Goal: Transaction & Acquisition: Download file/media

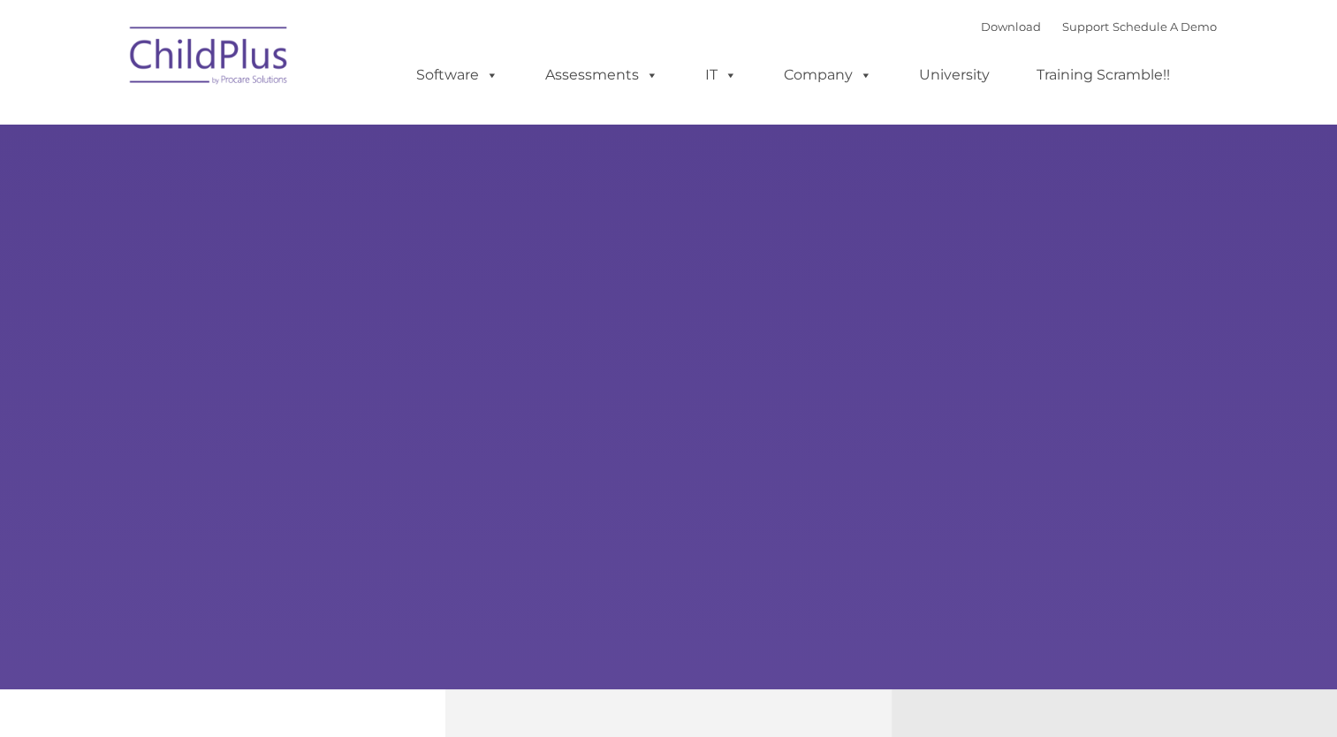
type input ""
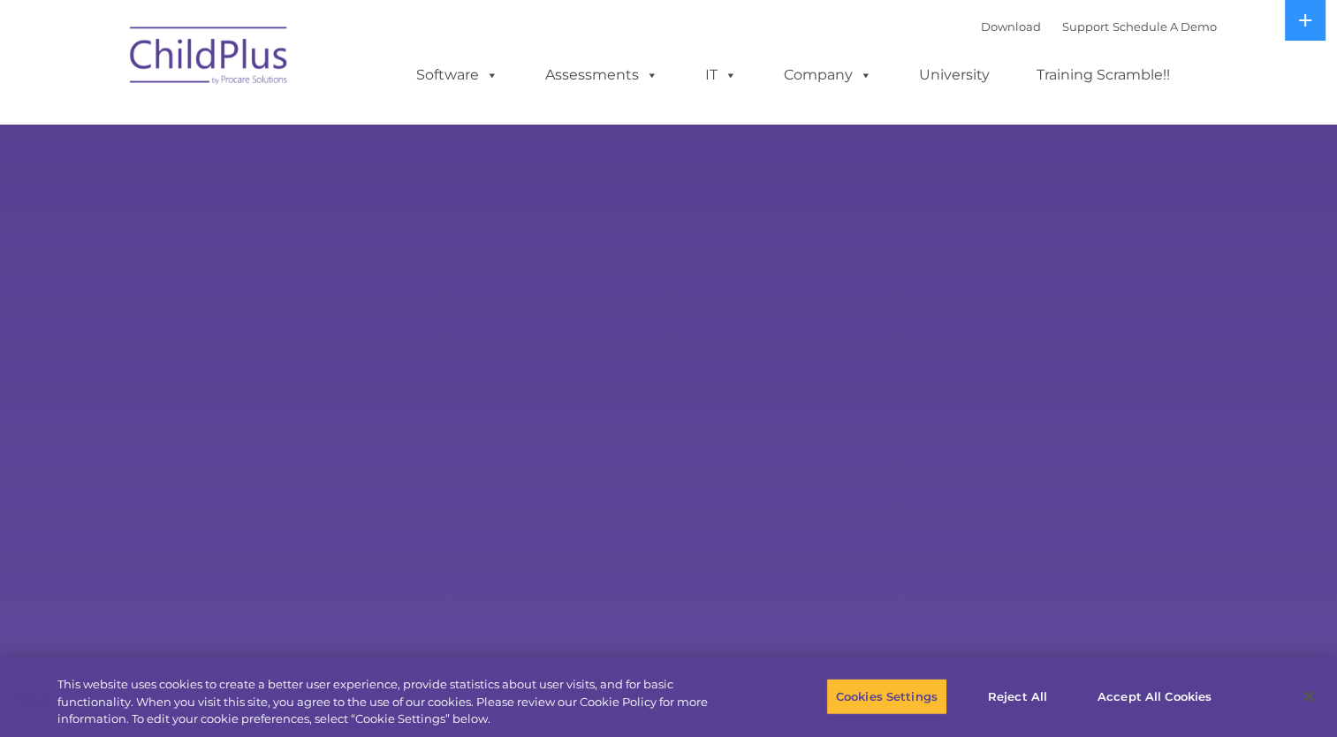
select select "MEDIUM"
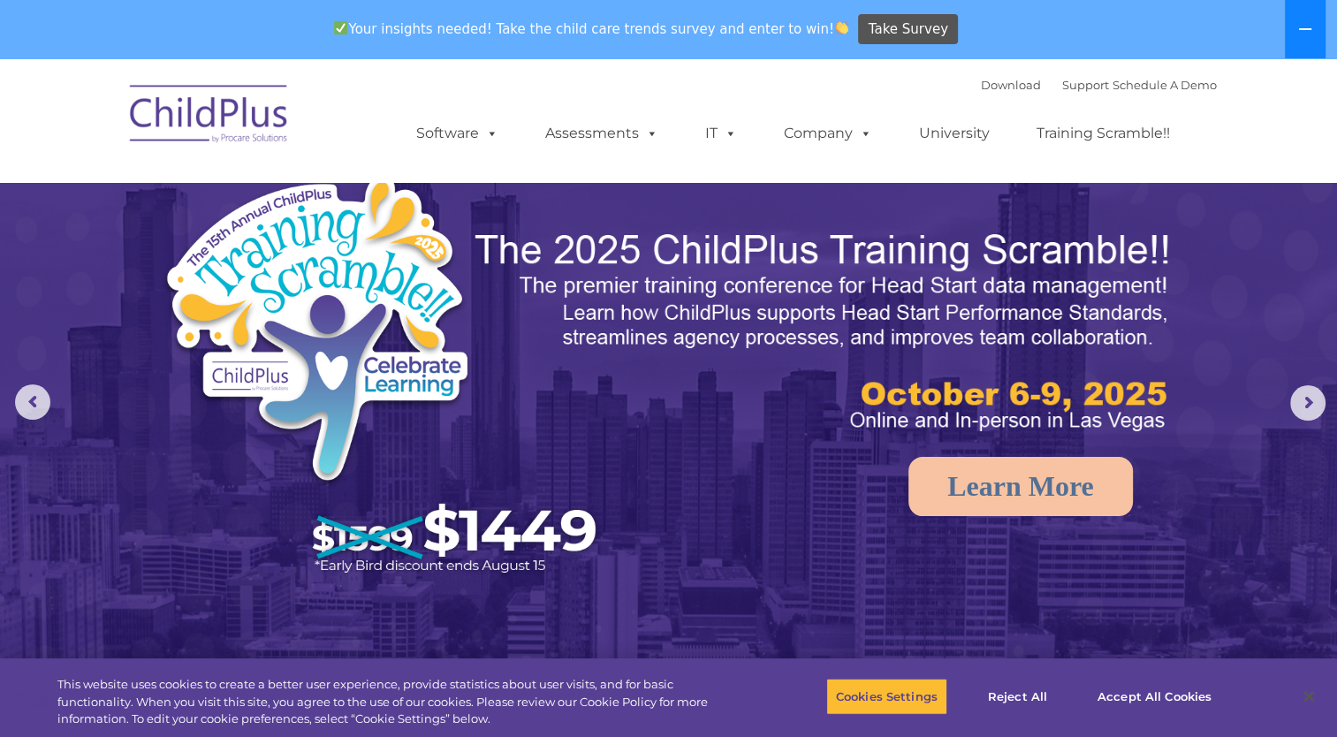
click at [1305, 28] on icon at bounding box center [1305, 29] width 12 height 2
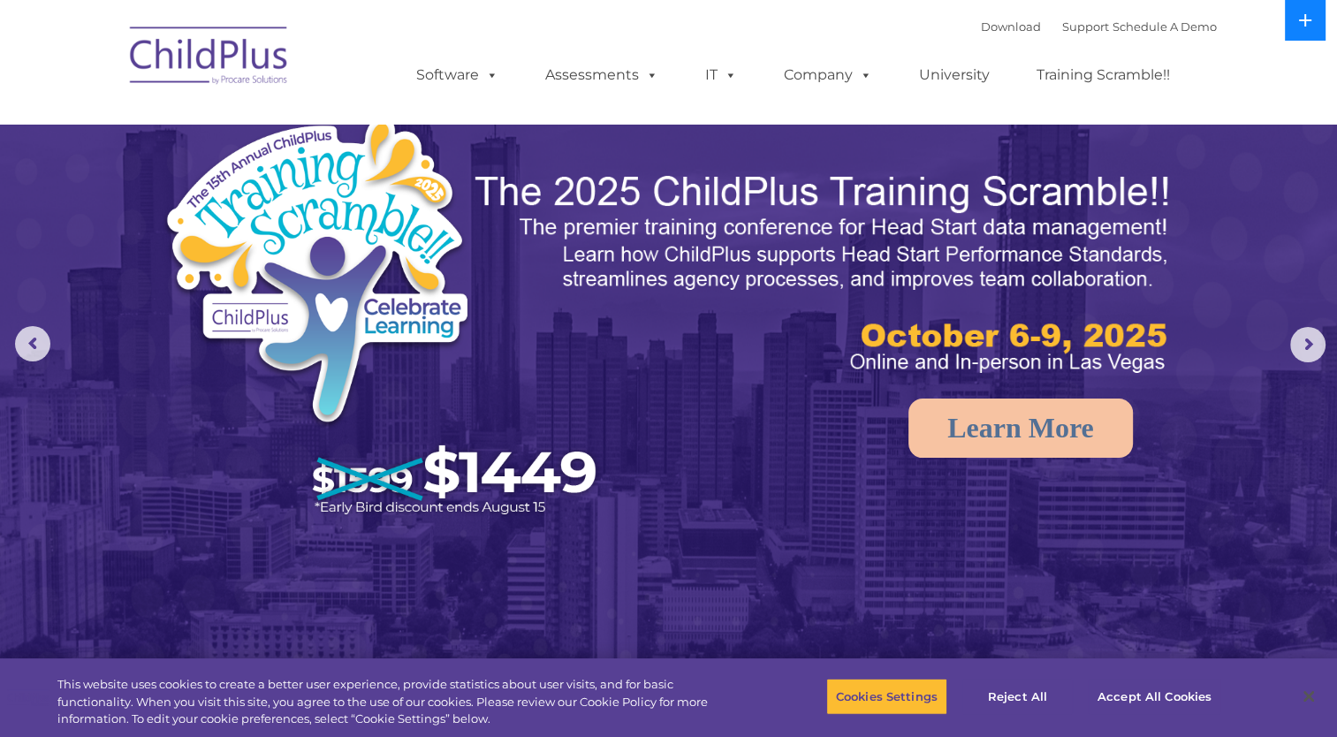
click at [1305, 28] on button at bounding box center [1305, 20] width 41 height 41
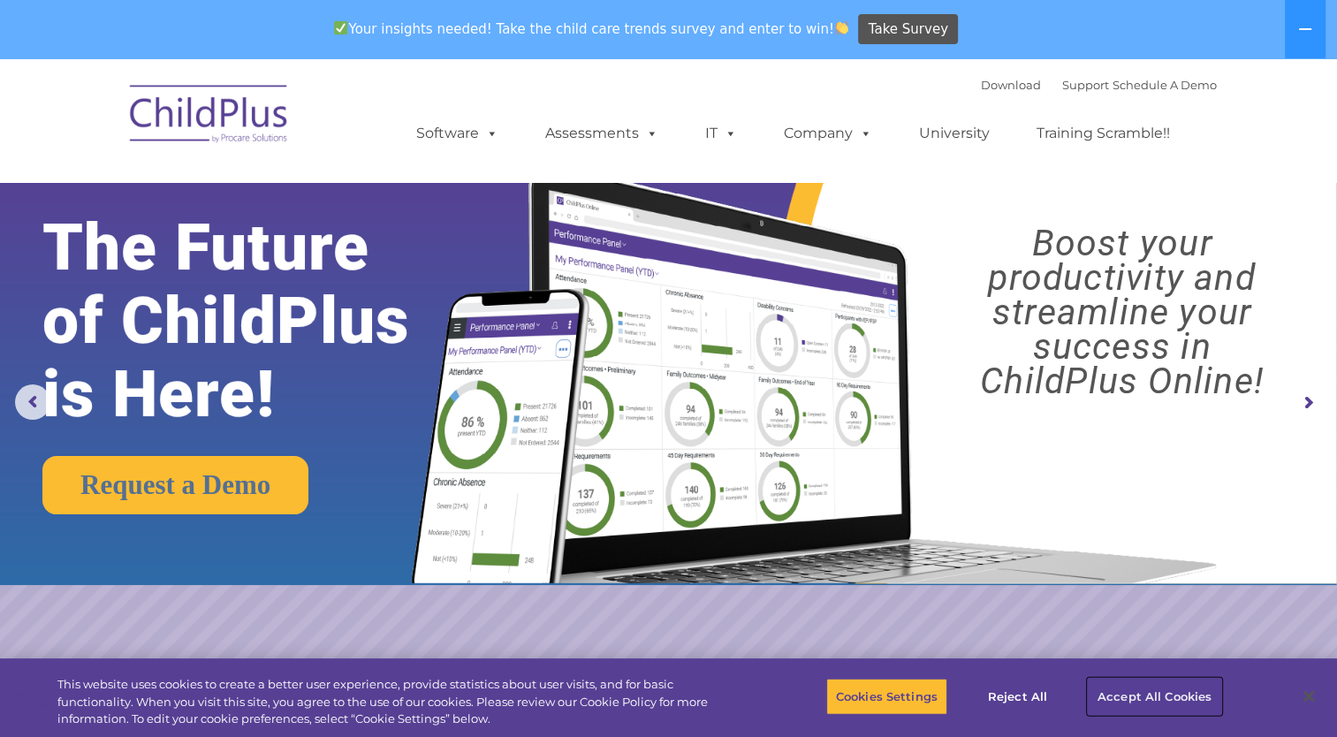
click at [1157, 690] on button "Accept All Cookies" at bounding box center [1154, 696] width 133 height 37
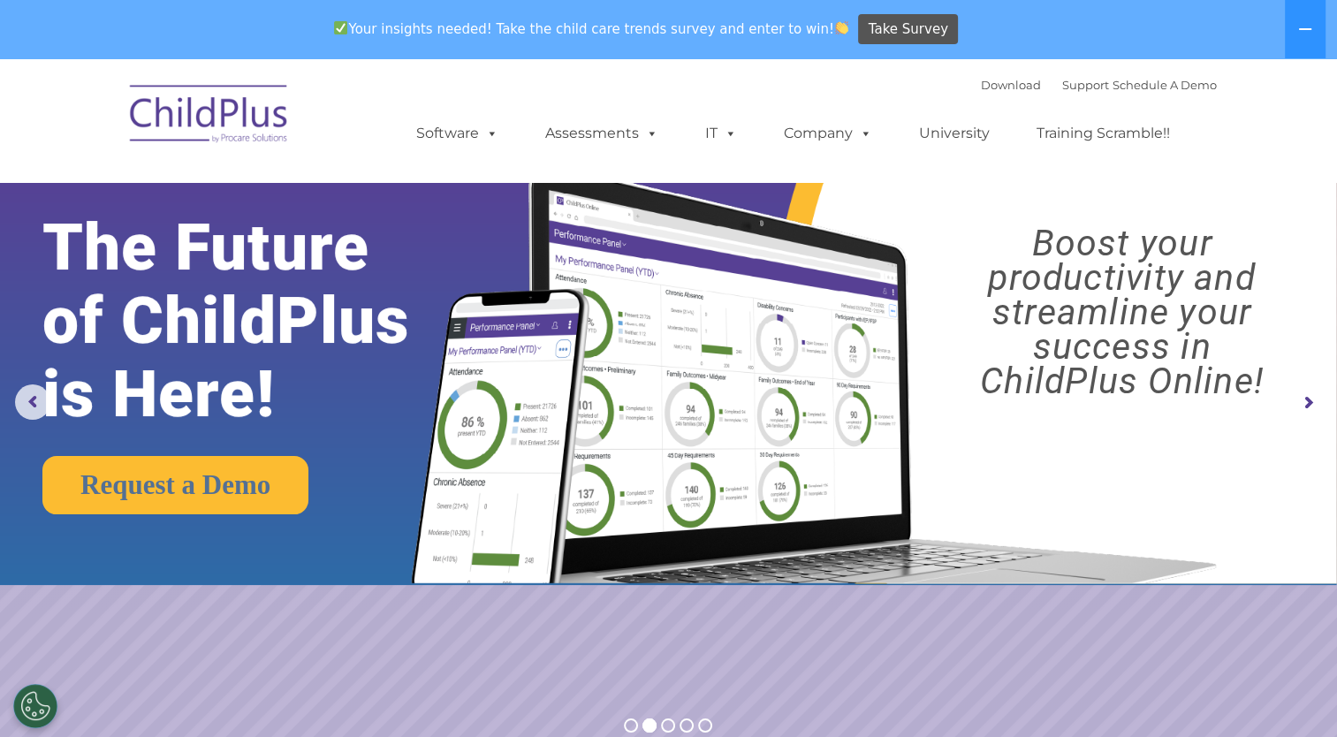
scroll to position [644, 0]
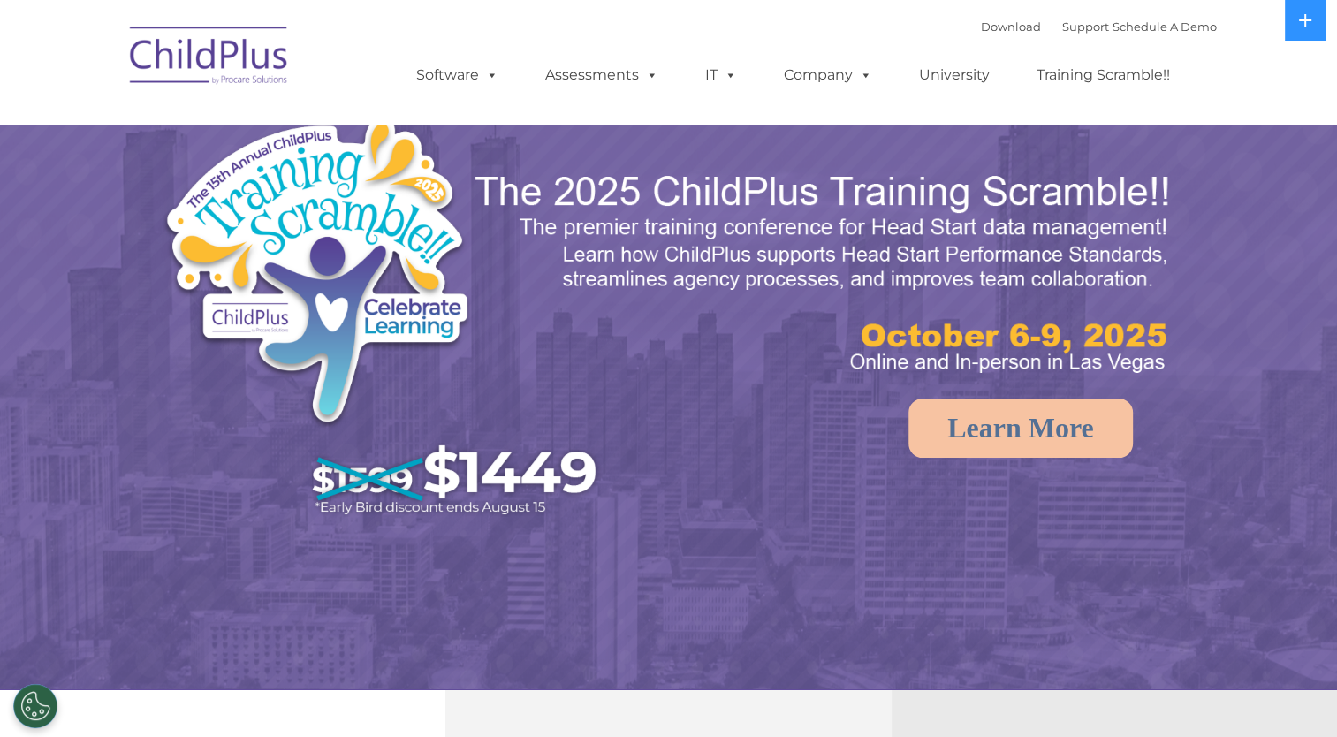
select select "MEDIUM"
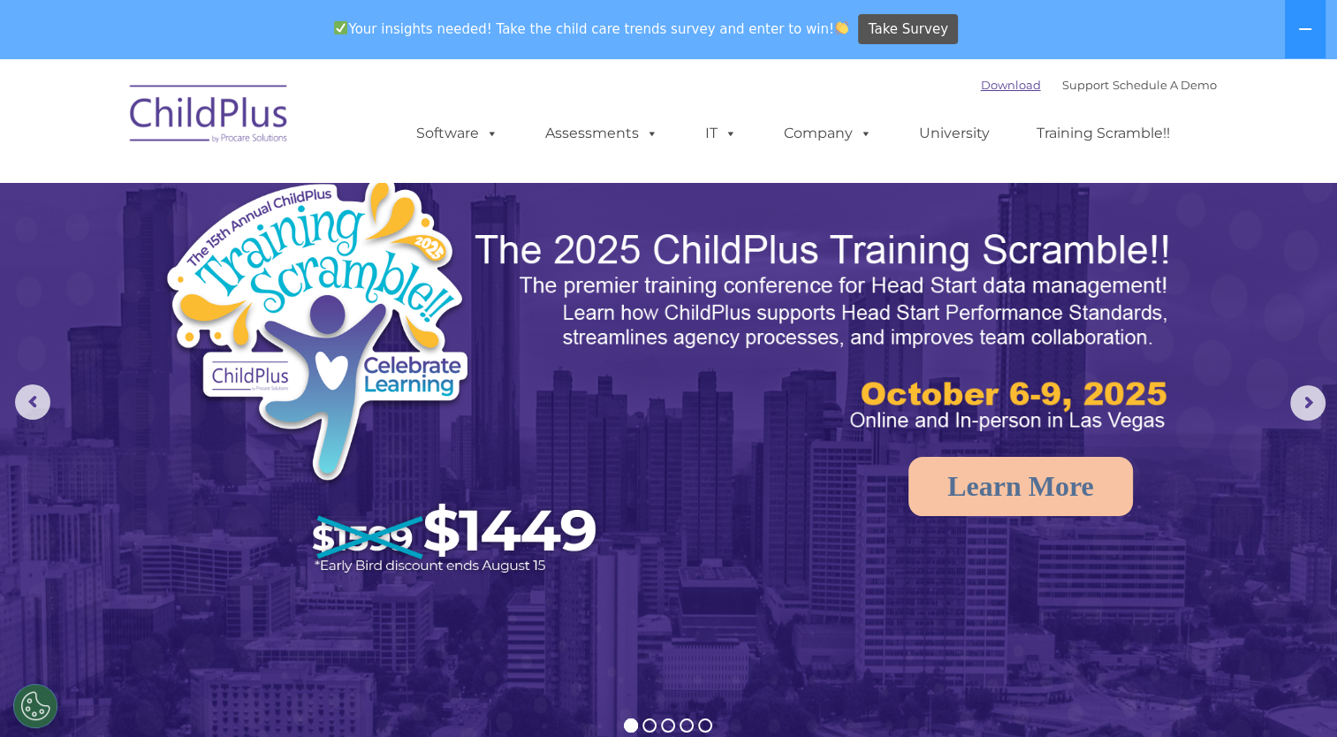
click at [1001, 87] on link "Download" at bounding box center [1011, 85] width 60 height 14
